Goal: Task Accomplishment & Management: Complete application form

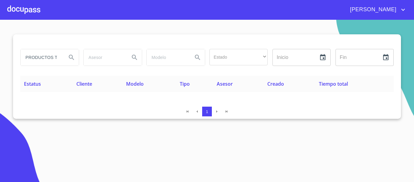
click at [38, 58] on input "PRODUCTOS TAJIN" at bounding box center [41, 57] width 41 height 16
type input "P"
type input "CAFE [GEOGRAPHIC_DATA][PERSON_NAME]"
click at [72, 58] on icon "Search" at bounding box center [71, 57] width 7 height 7
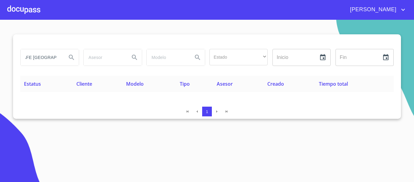
scroll to position [0, 0]
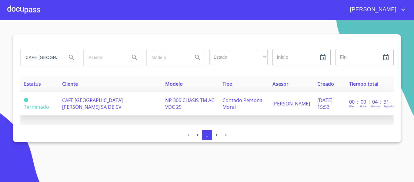
click at [84, 106] on td "CAFE [GEOGRAPHIC_DATA][PERSON_NAME] SA DE CV" at bounding box center [110, 103] width 103 height 23
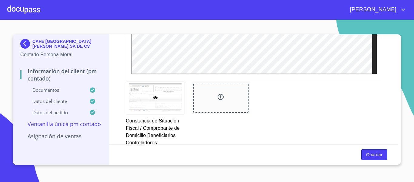
click at [377, 157] on span "Guardar" at bounding box center [375, 155] width 16 height 8
